Goal: Task Accomplishment & Management: Manage account settings

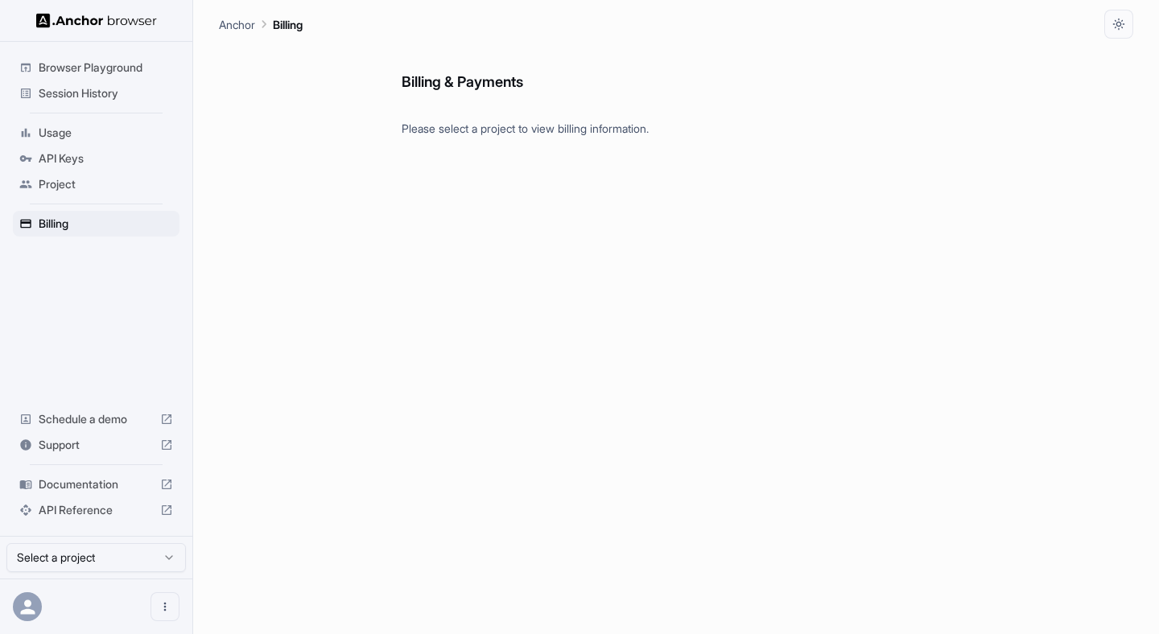
click at [46, 130] on span "Usage" at bounding box center [106, 133] width 134 height 16
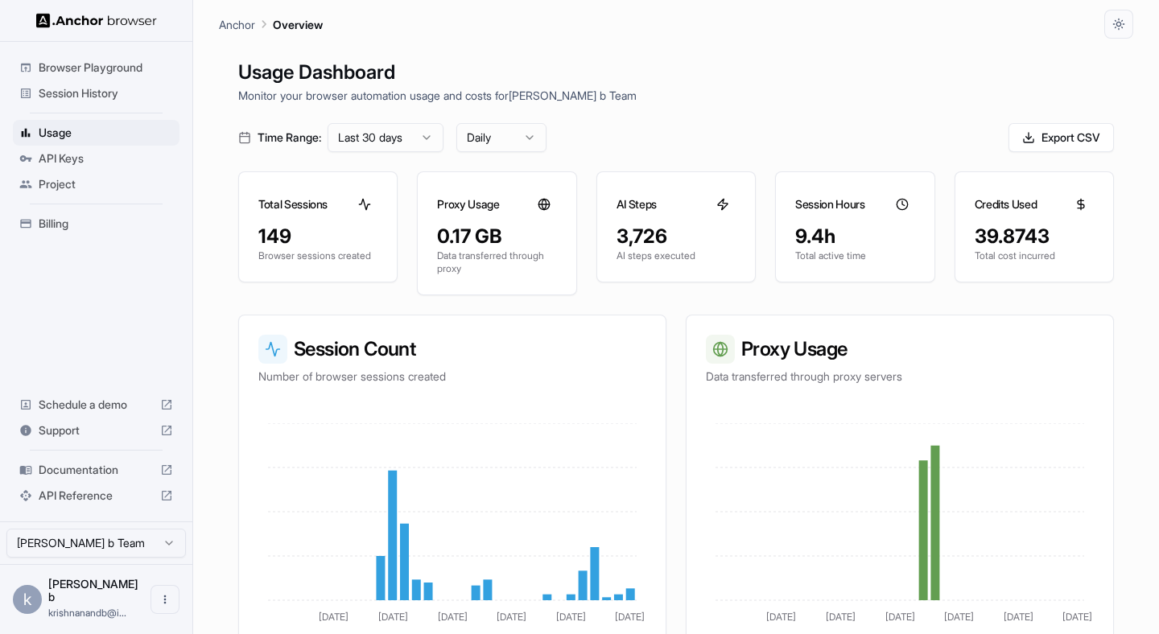
click at [414, 142] on html "Browser Playground Session History Usage API Keys Project Billing Schedule a de…" at bounding box center [579, 317] width 1159 height 634
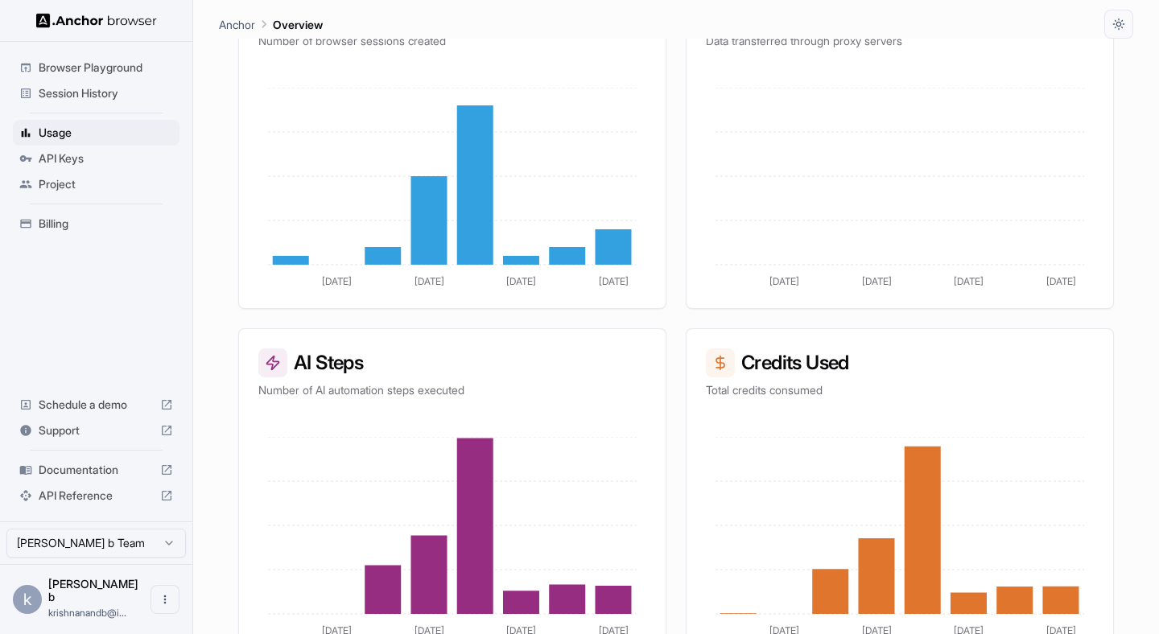
scroll to position [360, 0]
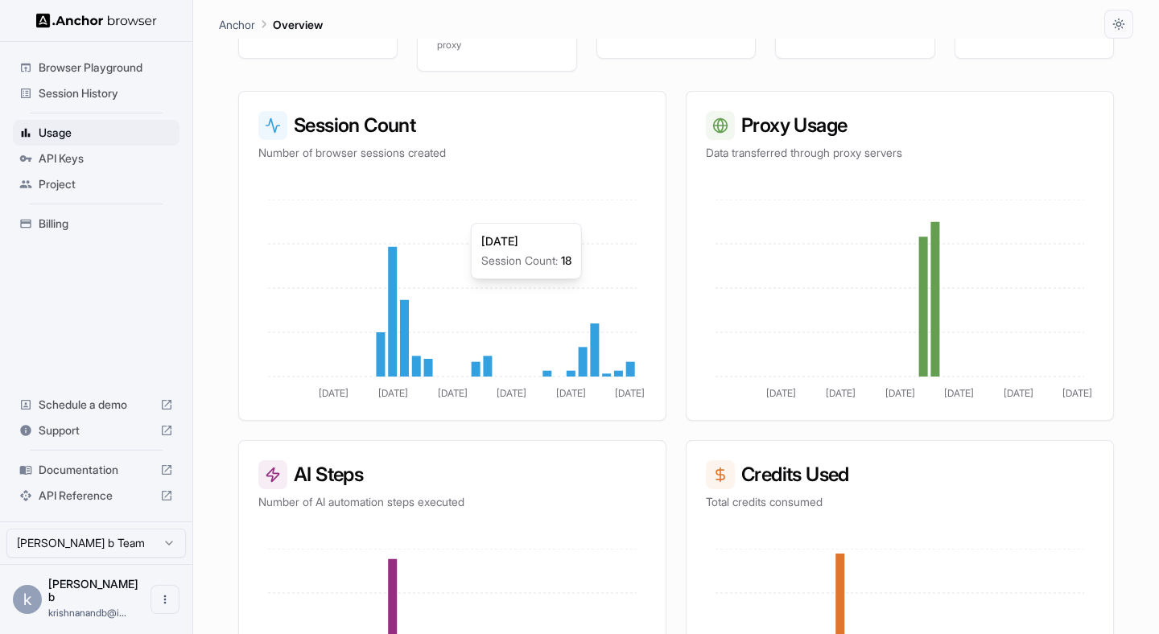
scroll to position [360, 0]
